Goal: Transaction & Acquisition: Purchase product/service

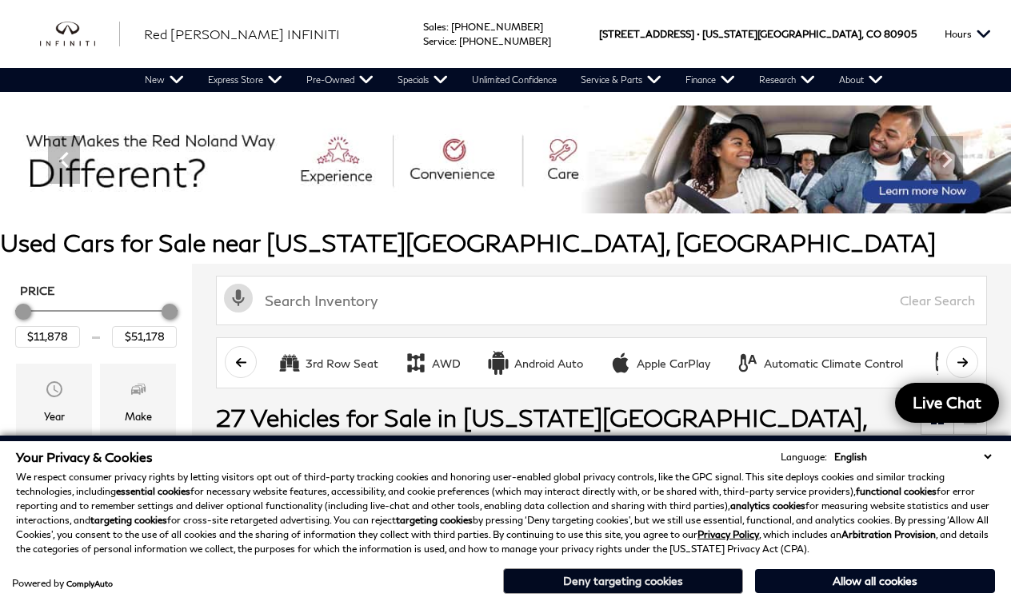
click at [653, 579] on button "Deny targeting cookies" at bounding box center [623, 582] width 240 height 26
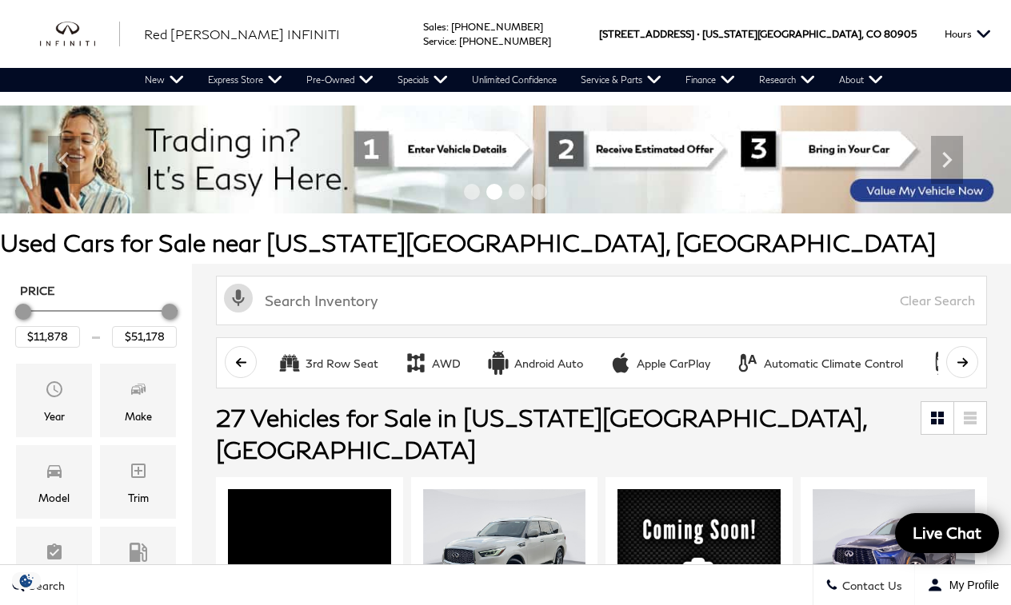
click at [209, 302] on div "Activate Voice Search Clear Search" at bounding box center [601, 301] width 787 height 50
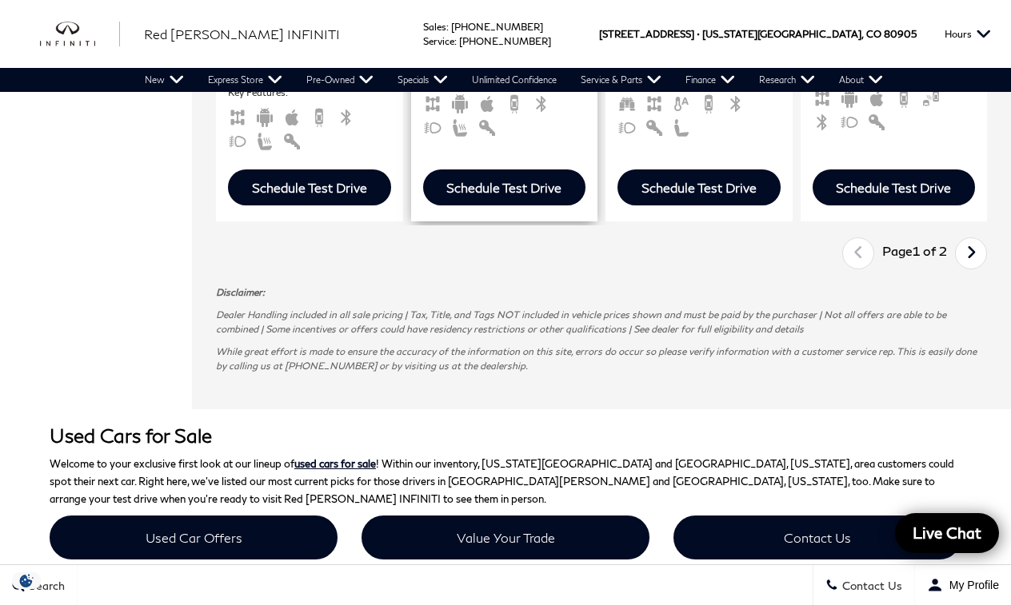
scroll to position [3222, 0]
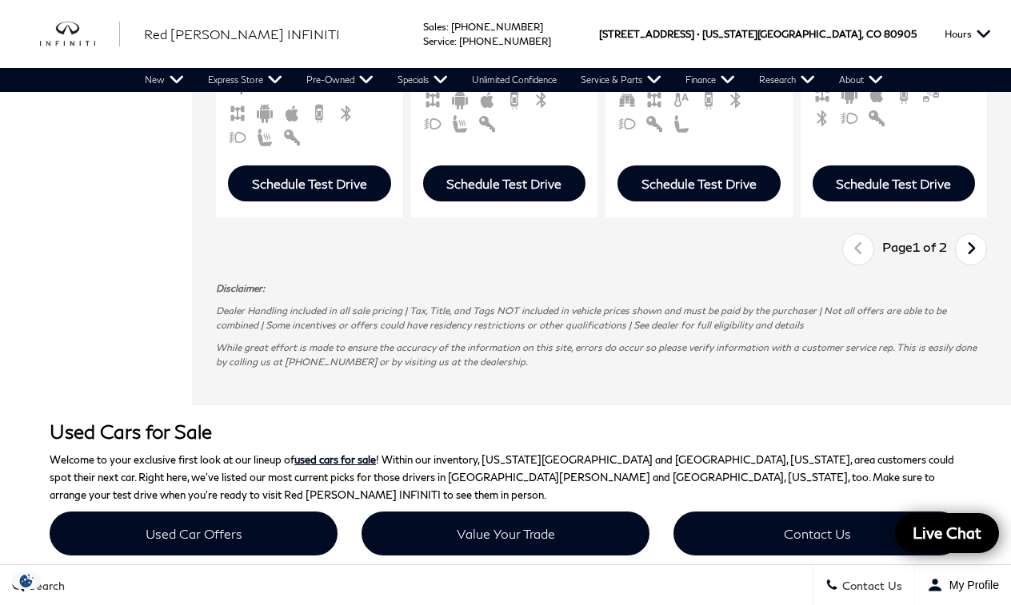
click at [975, 262] on icon "next page" at bounding box center [971, 249] width 10 height 26
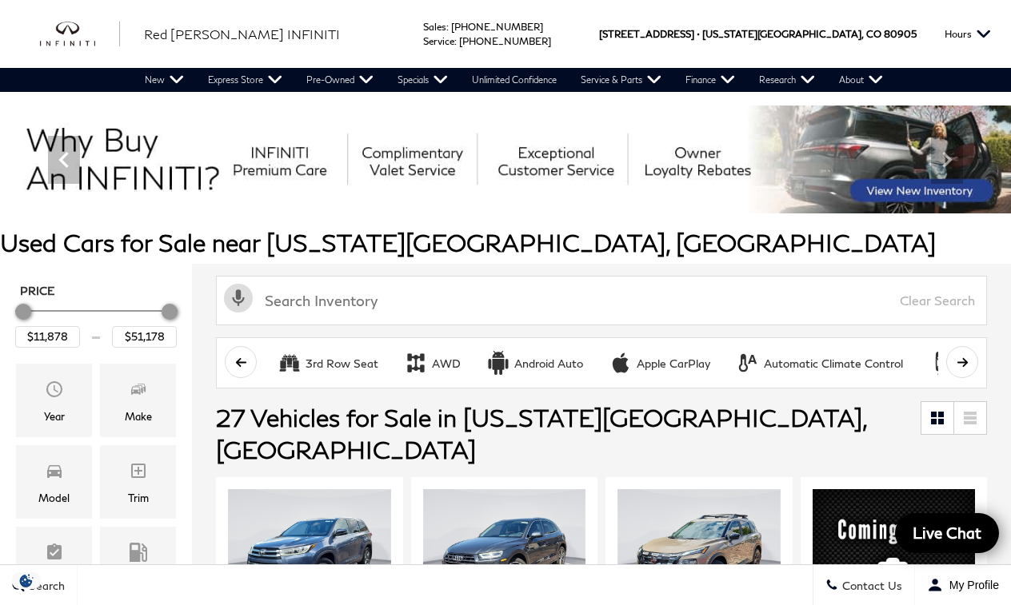
click at [969, 251] on h1 "Used Cars for Sale near [US_STATE][GEOGRAPHIC_DATA], [GEOGRAPHIC_DATA]" at bounding box center [505, 243] width 1011 height 26
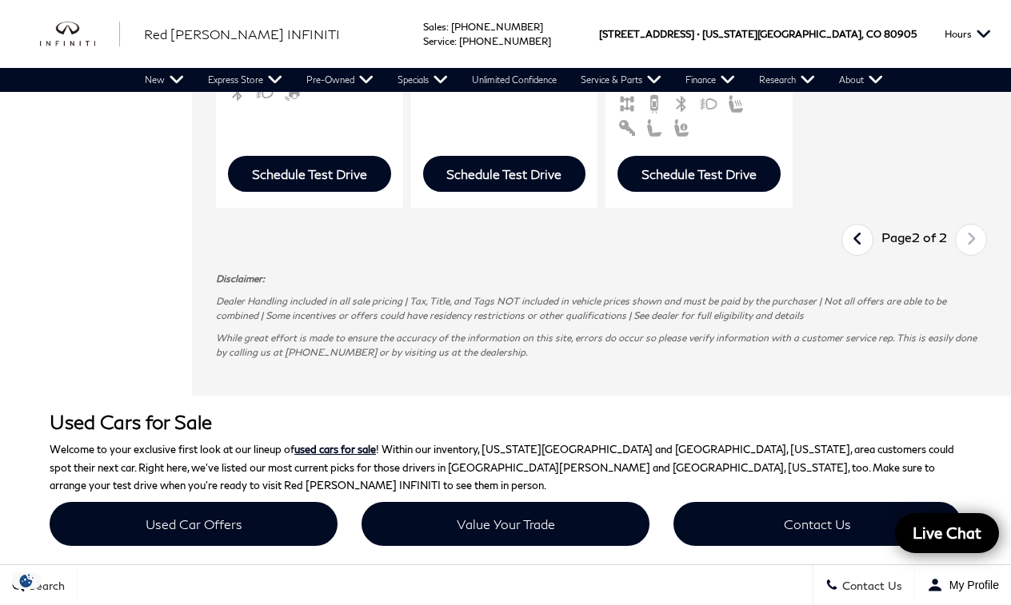
scroll to position [1402, 0]
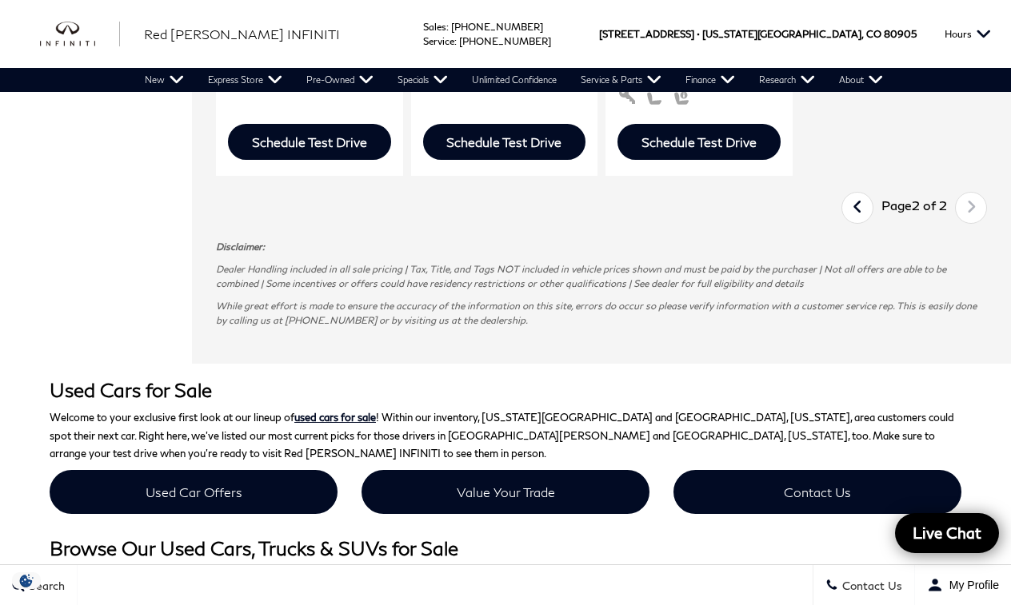
click at [854, 194] on icon "previous page" at bounding box center [858, 207] width 10 height 26
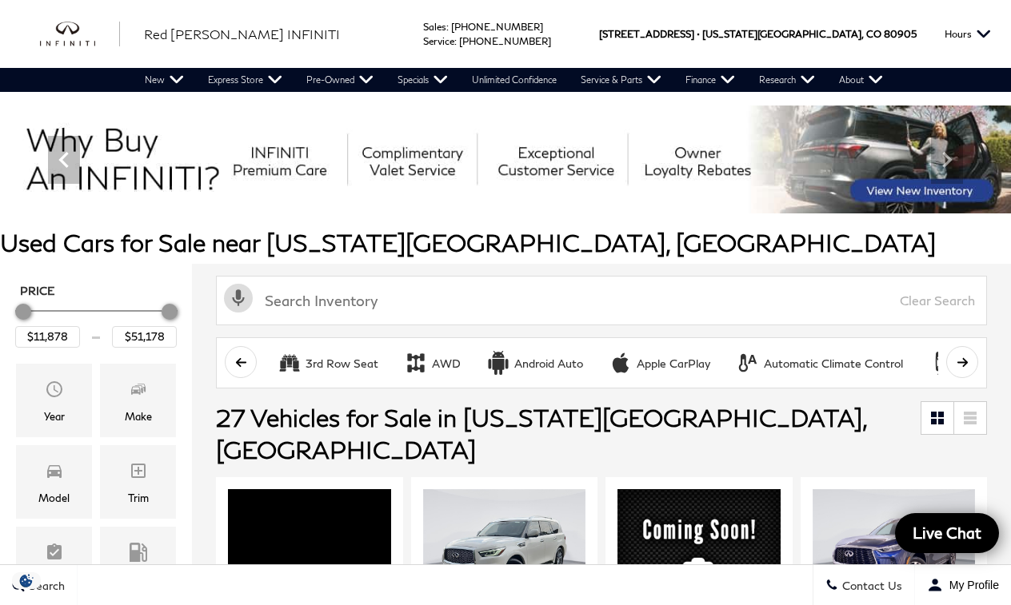
click at [721, 231] on h1 "Used Cars for Sale near Colorado Springs, CO" at bounding box center [505, 243] width 1011 height 26
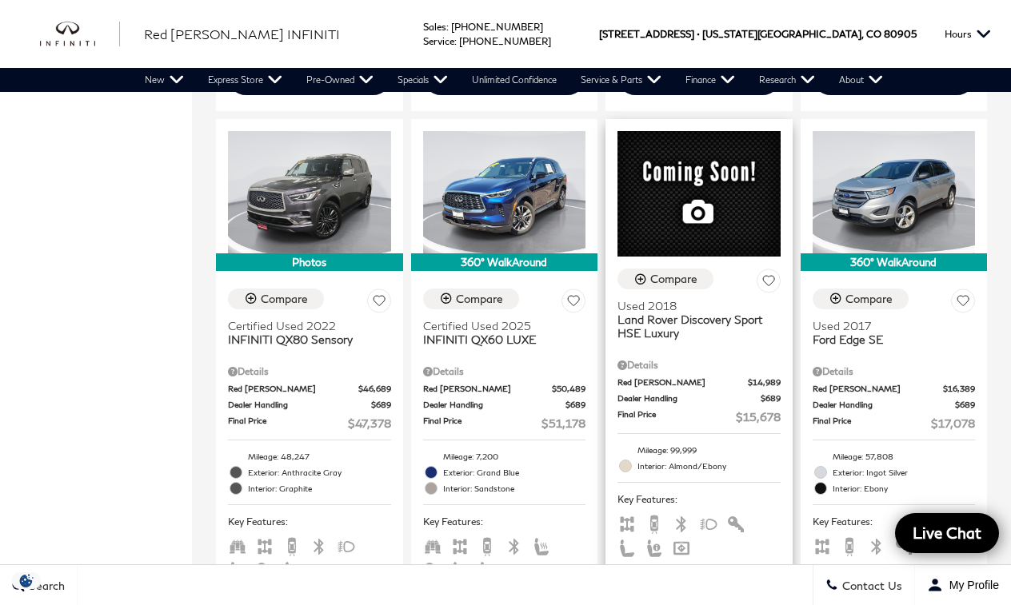
scroll to position [1674, 0]
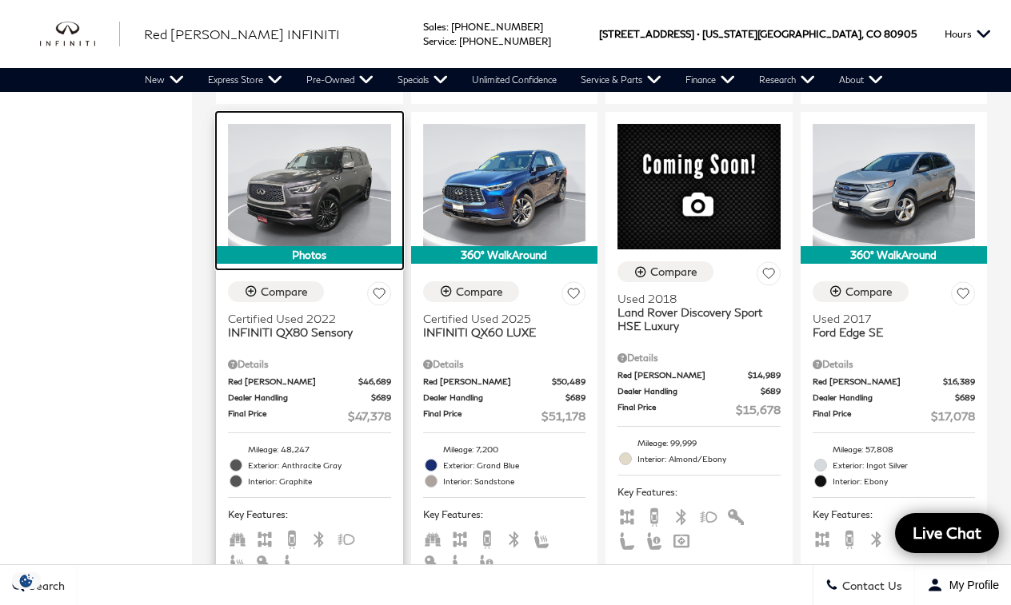
click at [314, 189] on img at bounding box center [309, 185] width 163 height 122
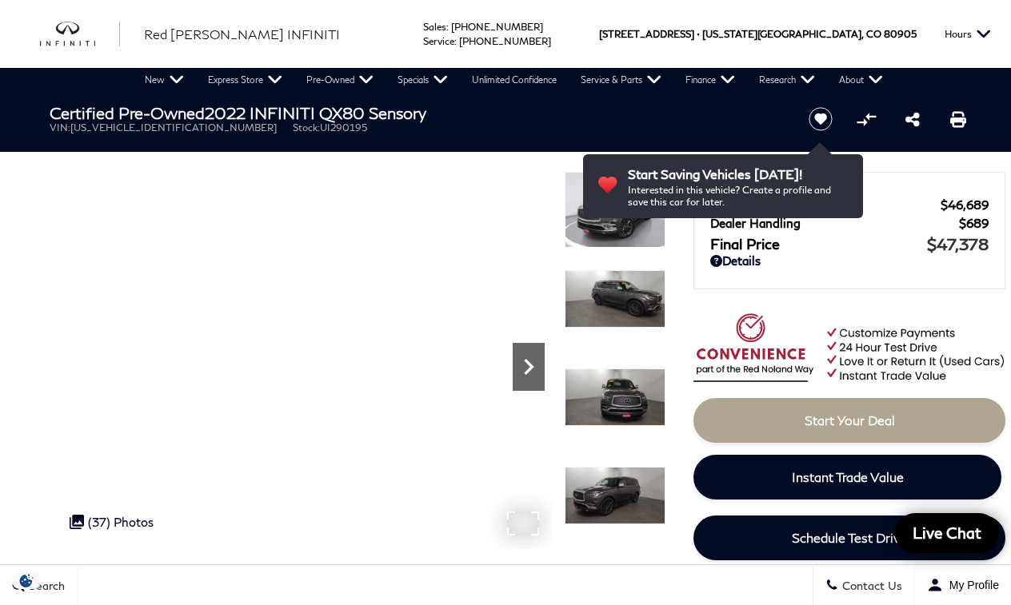
click at [529, 363] on icon "Next" at bounding box center [529, 367] width 10 height 16
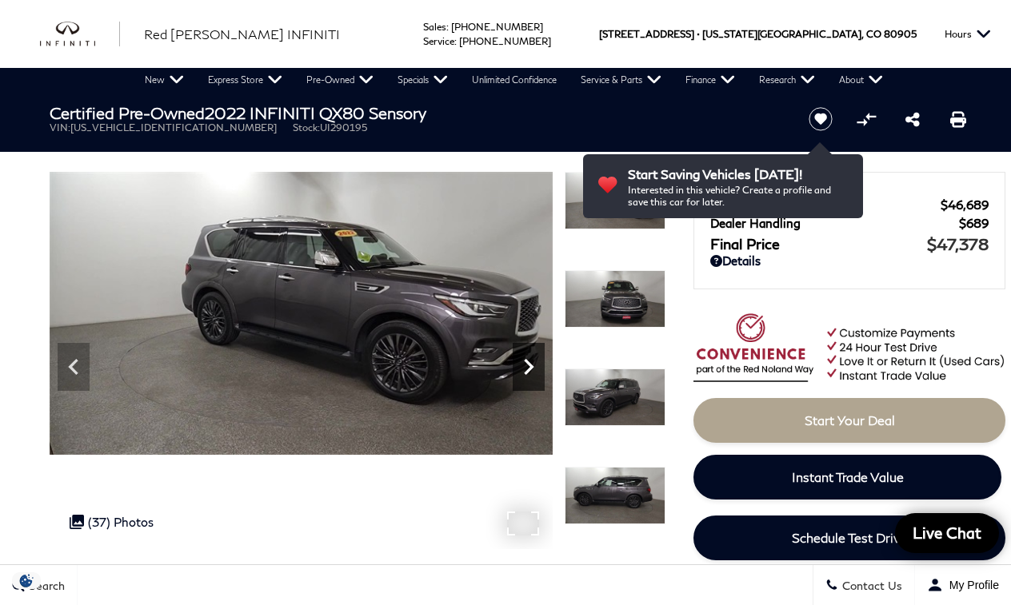
click at [529, 363] on icon "Next" at bounding box center [529, 367] width 10 height 16
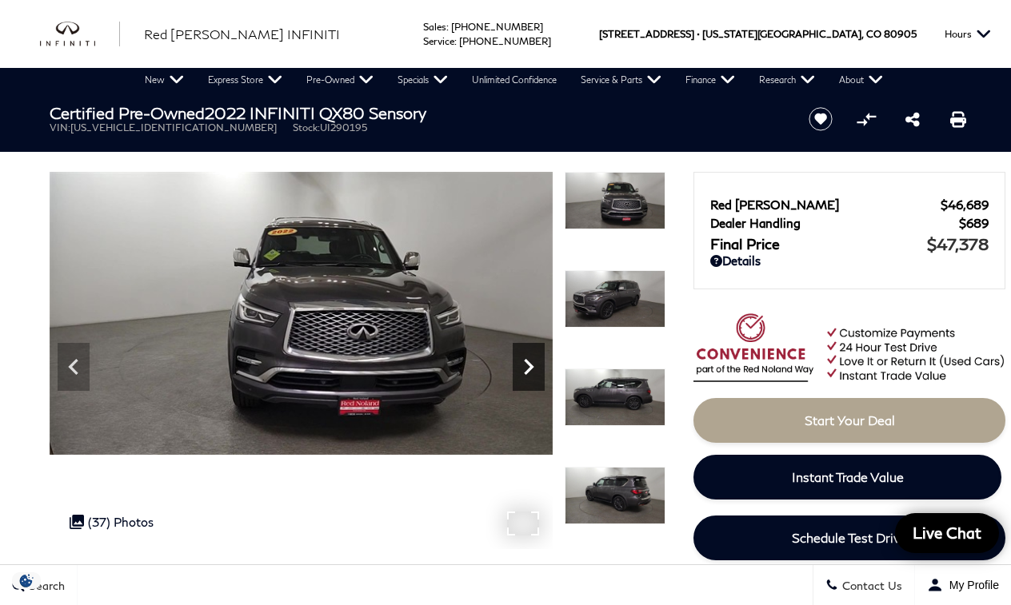
click at [529, 363] on icon "Next" at bounding box center [529, 367] width 10 height 16
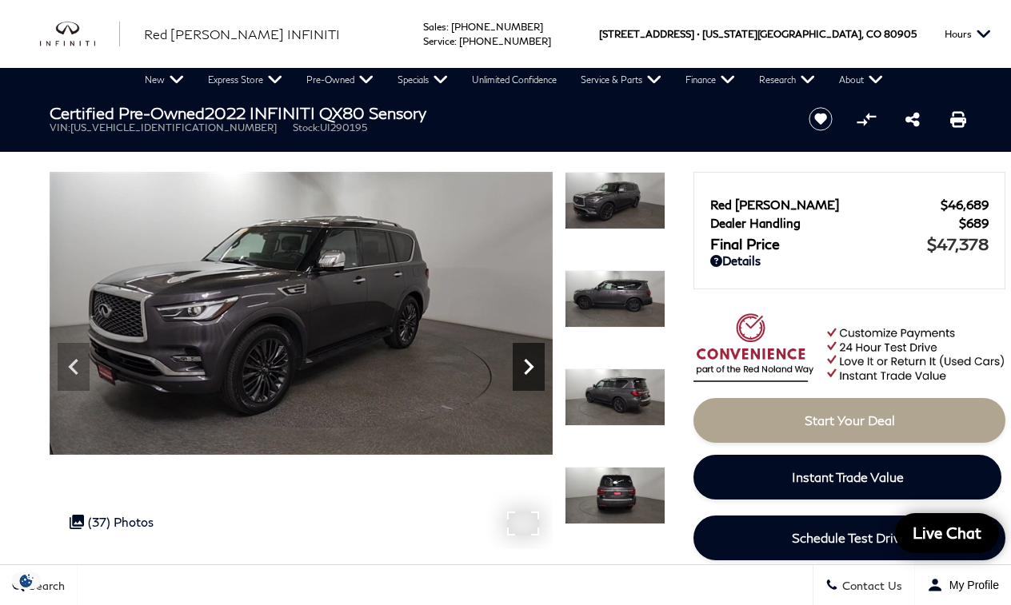
click at [529, 363] on icon "Next" at bounding box center [529, 367] width 10 height 16
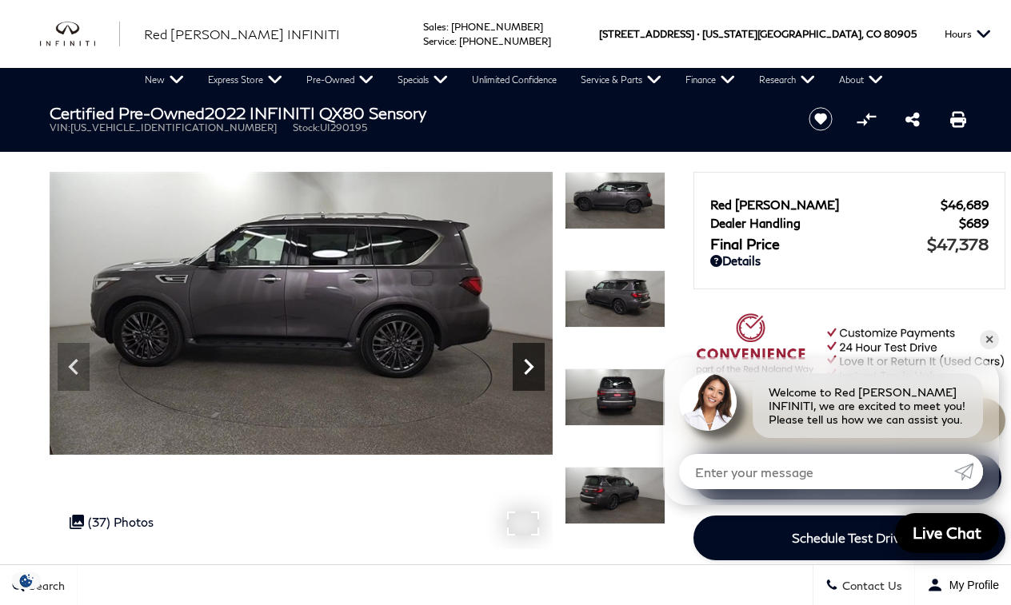
click at [529, 363] on icon "Next" at bounding box center [529, 367] width 10 height 16
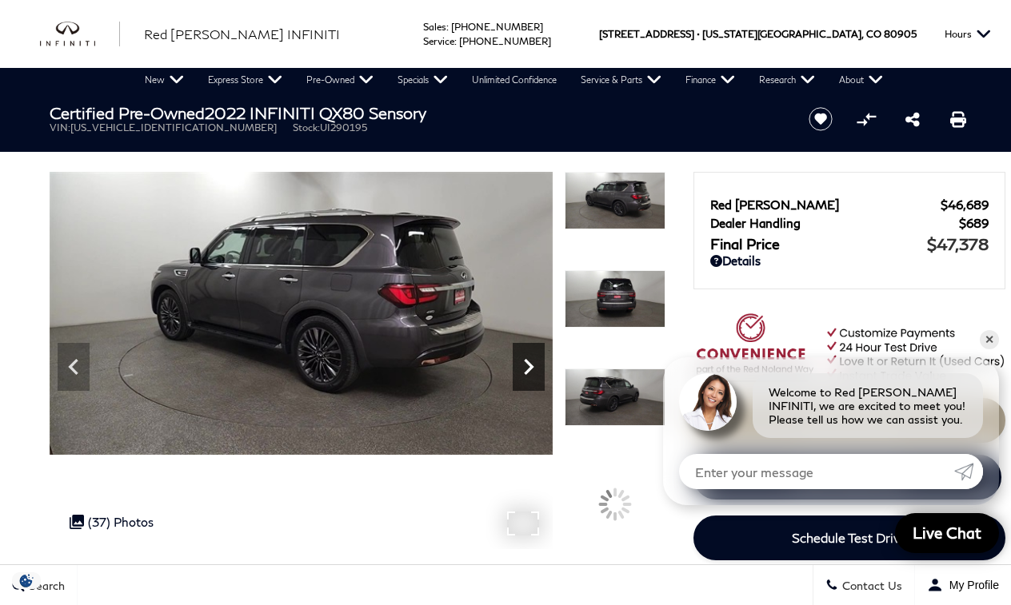
click at [529, 363] on icon "Next" at bounding box center [529, 367] width 10 height 16
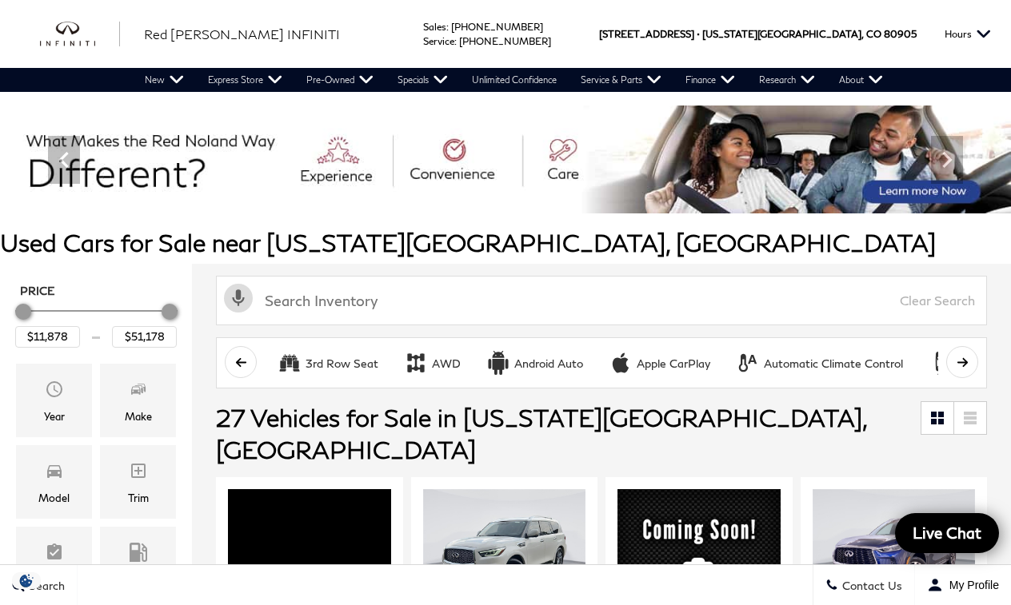
click at [24, 126] on img at bounding box center [505, 160] width 1011 height 108
